Goal: Navigation & Orientation: Find specific page/section

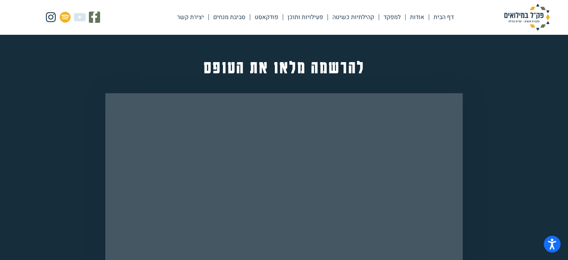
scroll to position [560, 0]
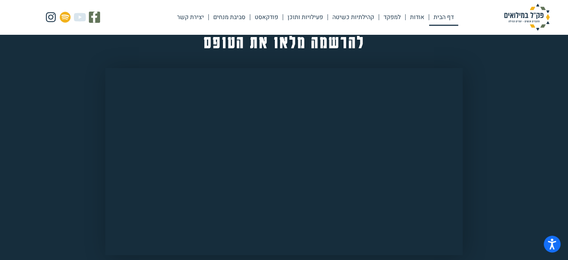
click at [435, 18] on link "דף הבית" at bounding box center [443, 17] width 29 height 17
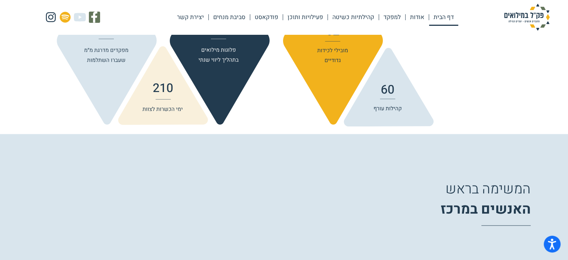
scroll to position [912, 0]
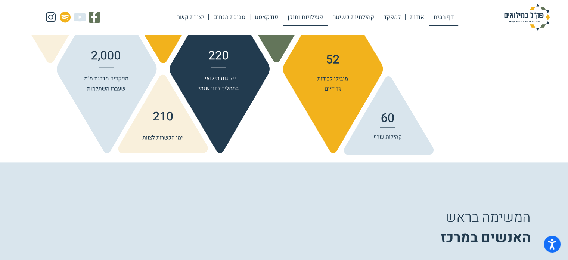
click at [314, 22] on link "פעילויות ותוכן" at bounding box center [305, 17] width 44 height 17
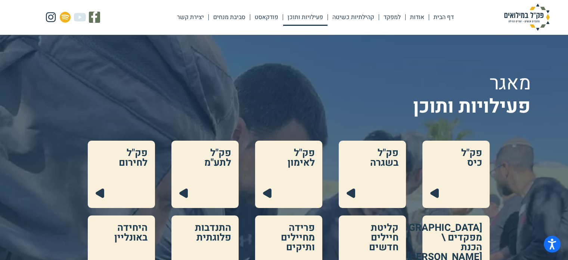
click at [451, 167] on link at bounding box center [456, 173] width 67 height 67
